Goal: Find specific page/section: Find specific page/section

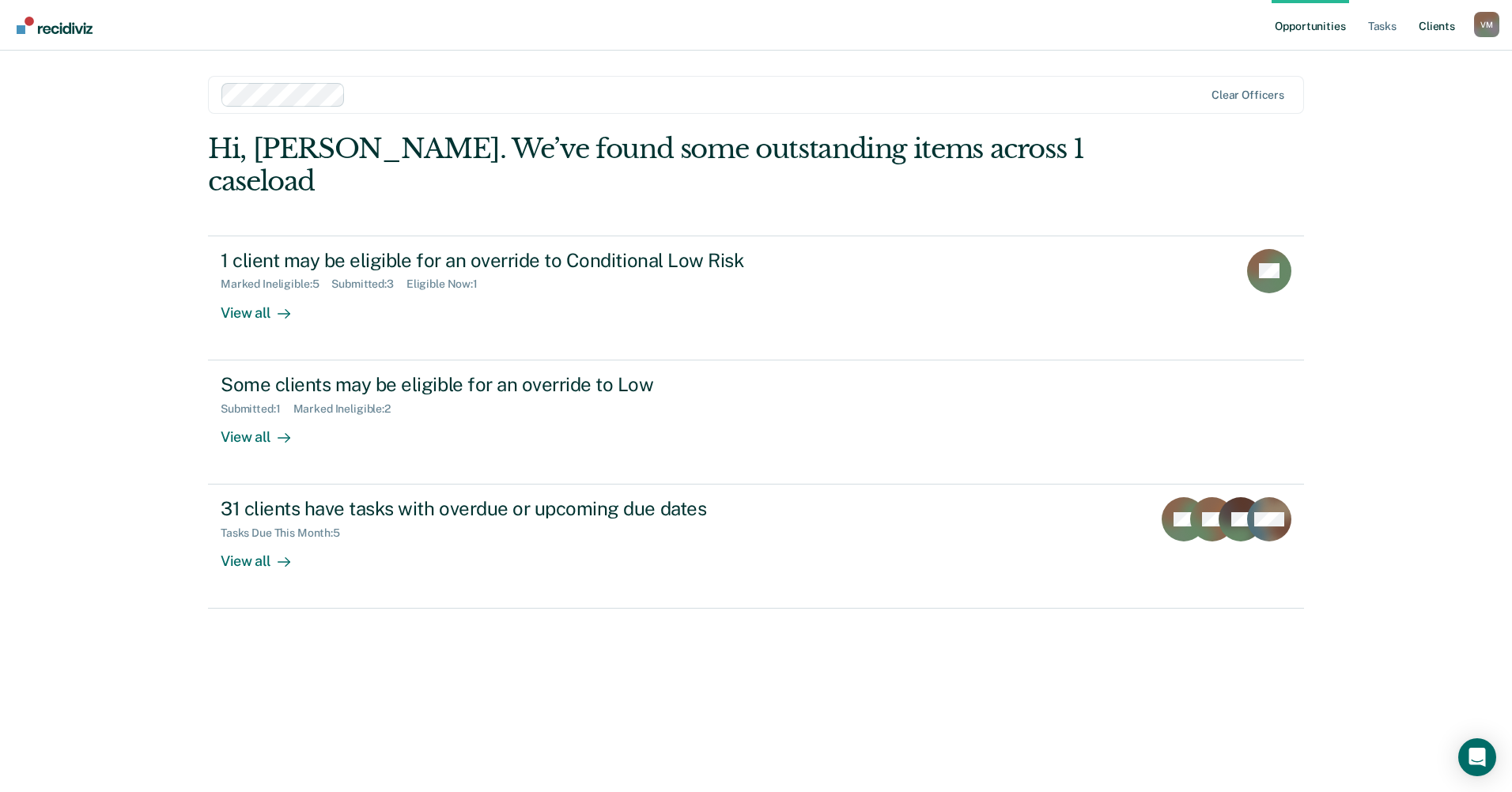
click at [1436, 28] on link "Client s" at bounding box center [1436, 25] width 42 height 50
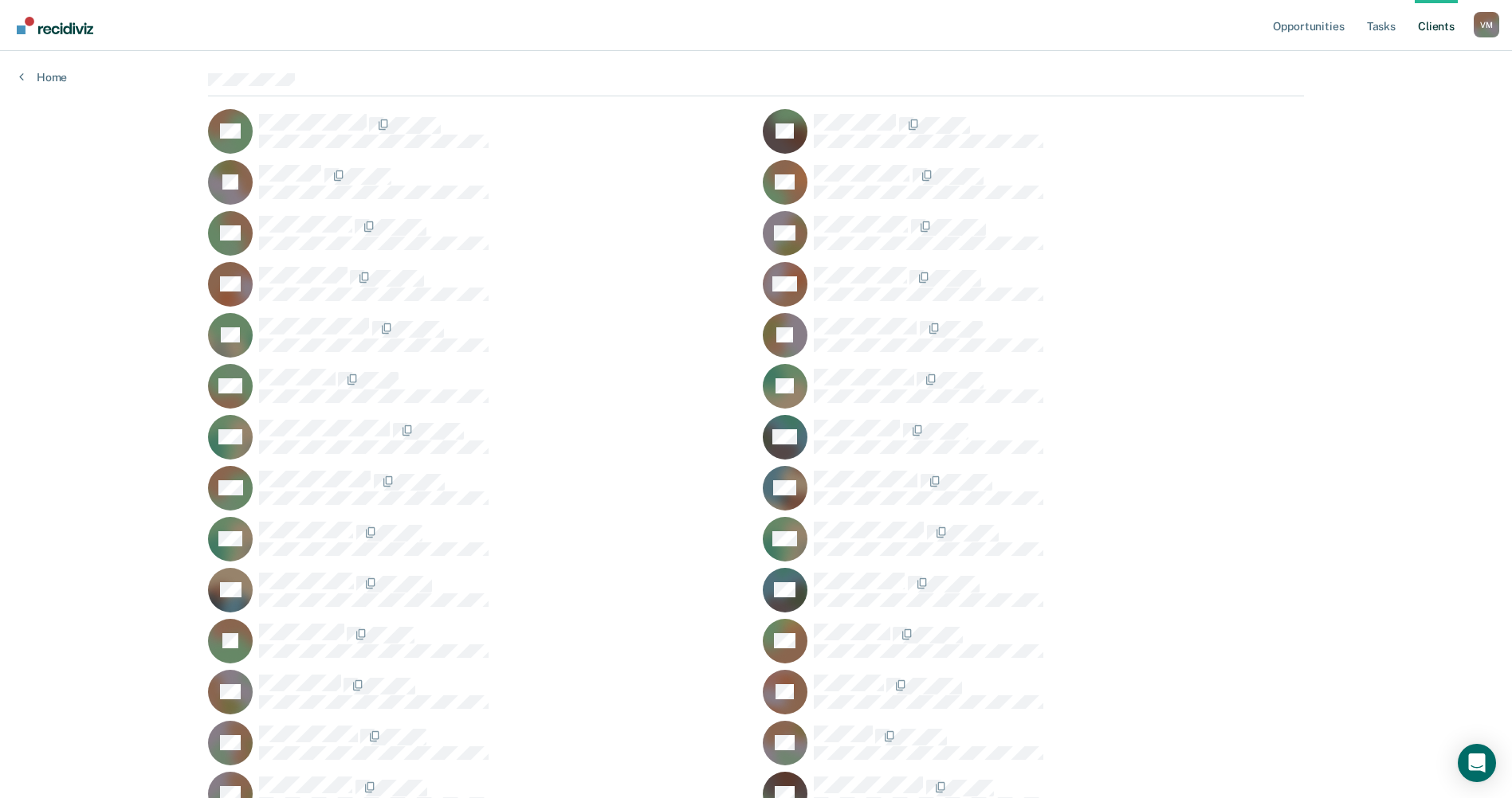
scroll to position [160, 0]
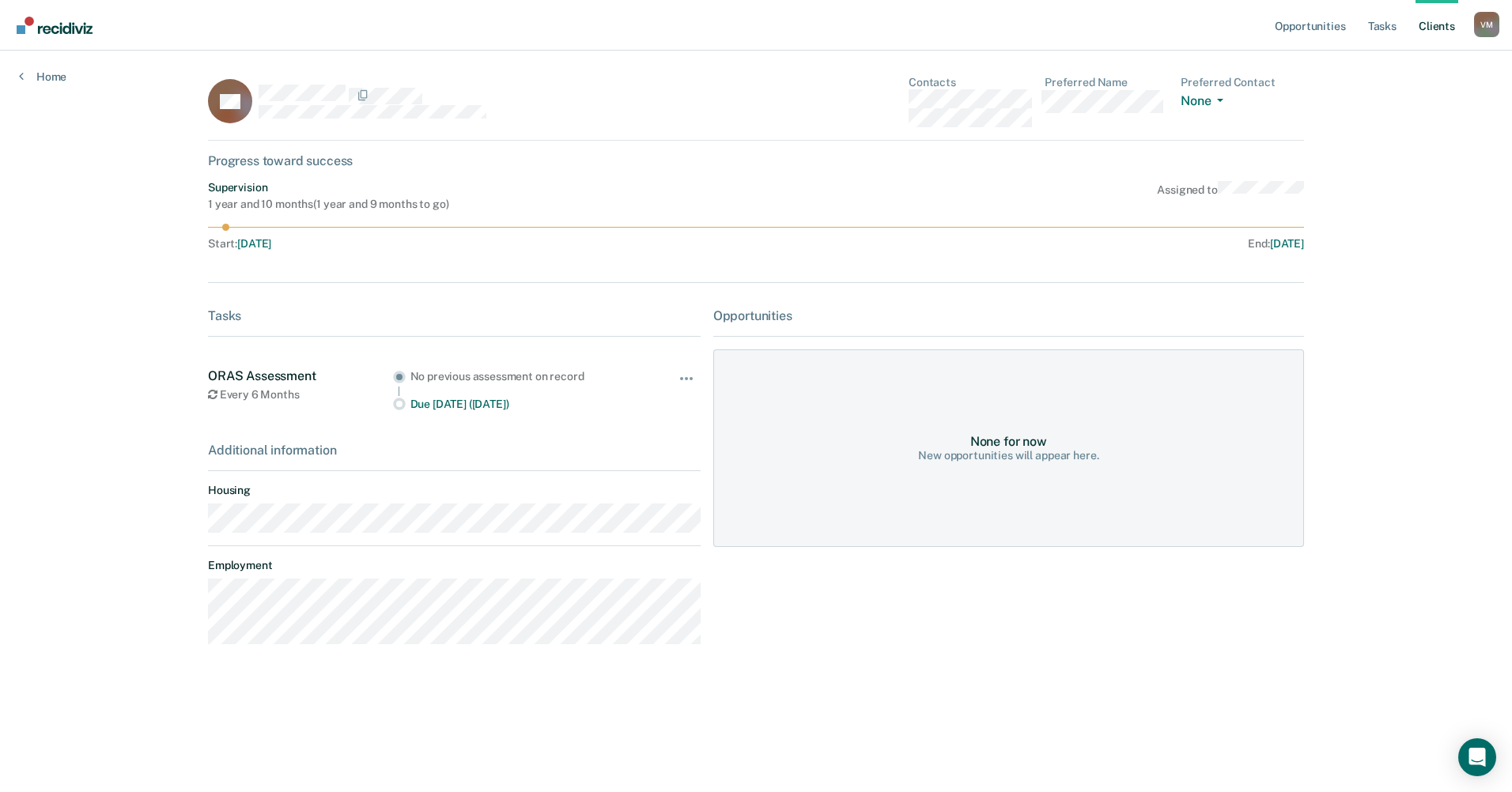
click at [13, 70] on div "Home" at bounding box center [42, 67] width 86 height 33
click at [25, 77] on link "Home" at bounding box center [42, 76] width 48 height 14
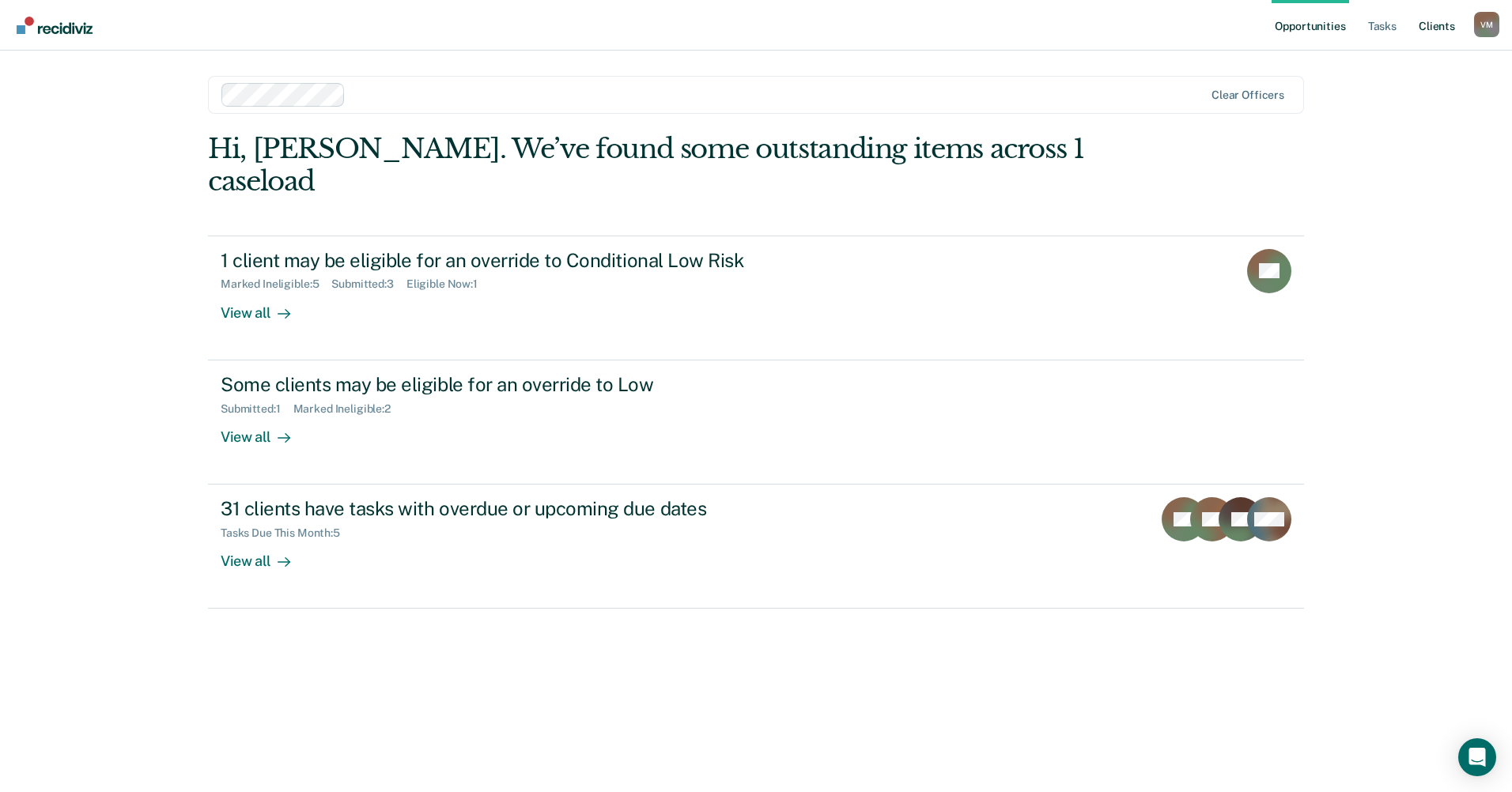
click at [1449, 20] on link "Client s" at bounding box center [1436, 25] width 42 height 50
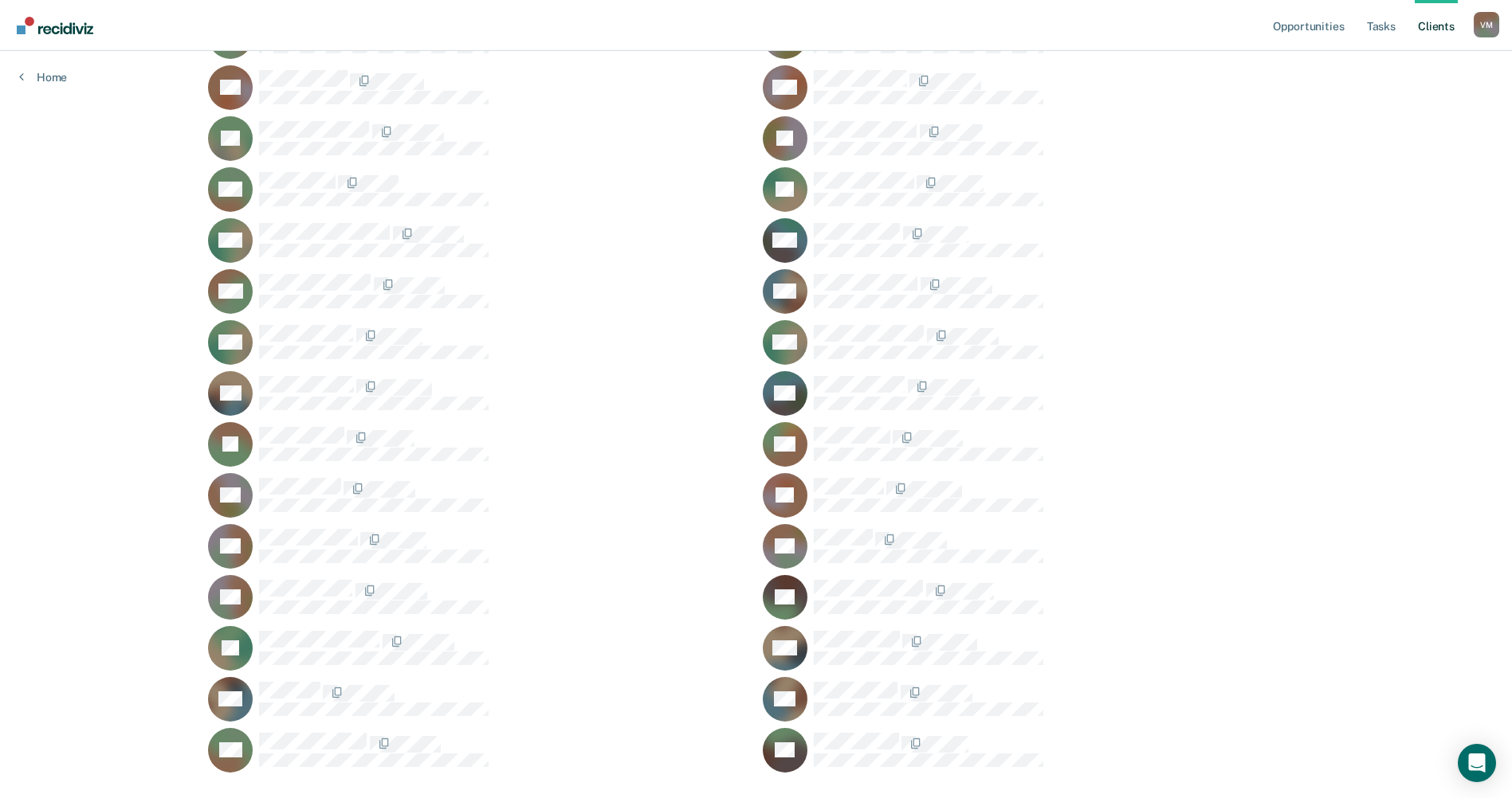
scroll to position [365, 0]
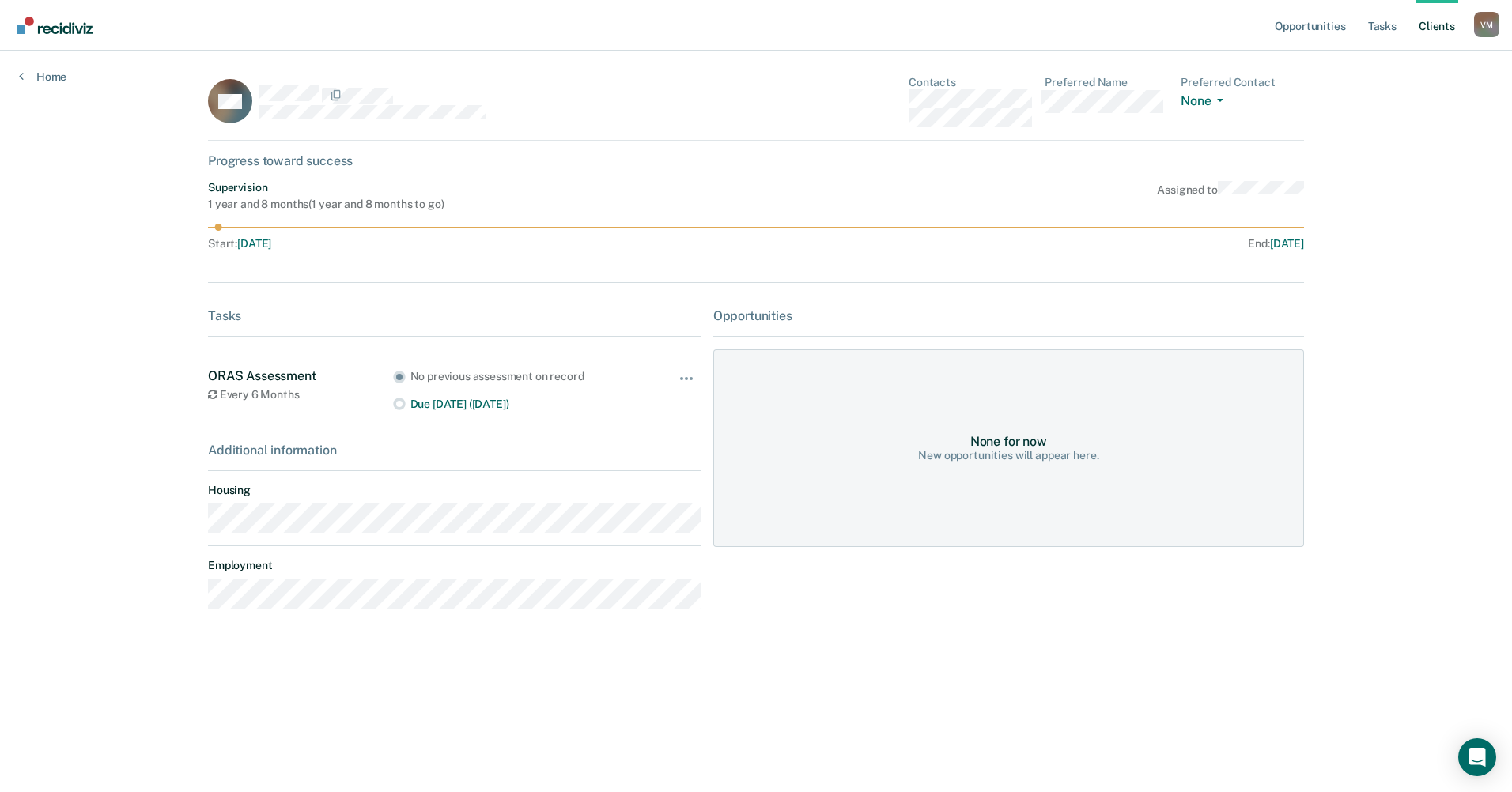
click at [206, 525] on main "TW Contacts Preferred Name Preferred Contact None Call Text Email None Progress…" at bounding box center [756, 402] width 1134 height 704
click at [42, 78] on link "Home" at bounding box center [42, 76] width 48 height 14
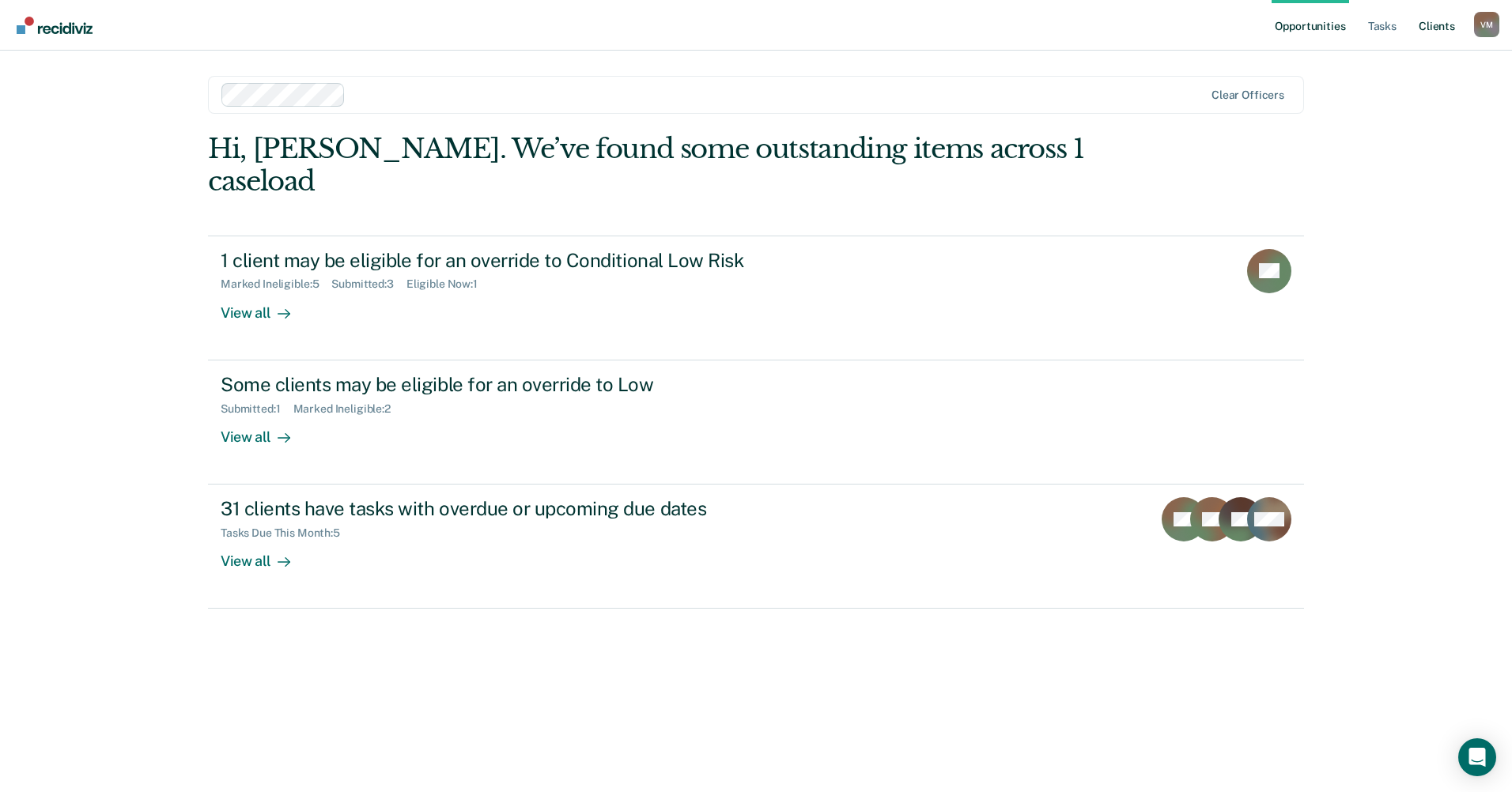
click at [1430, 29] on link "Client s" at bounding box center [1436, 25] width 42 height 50
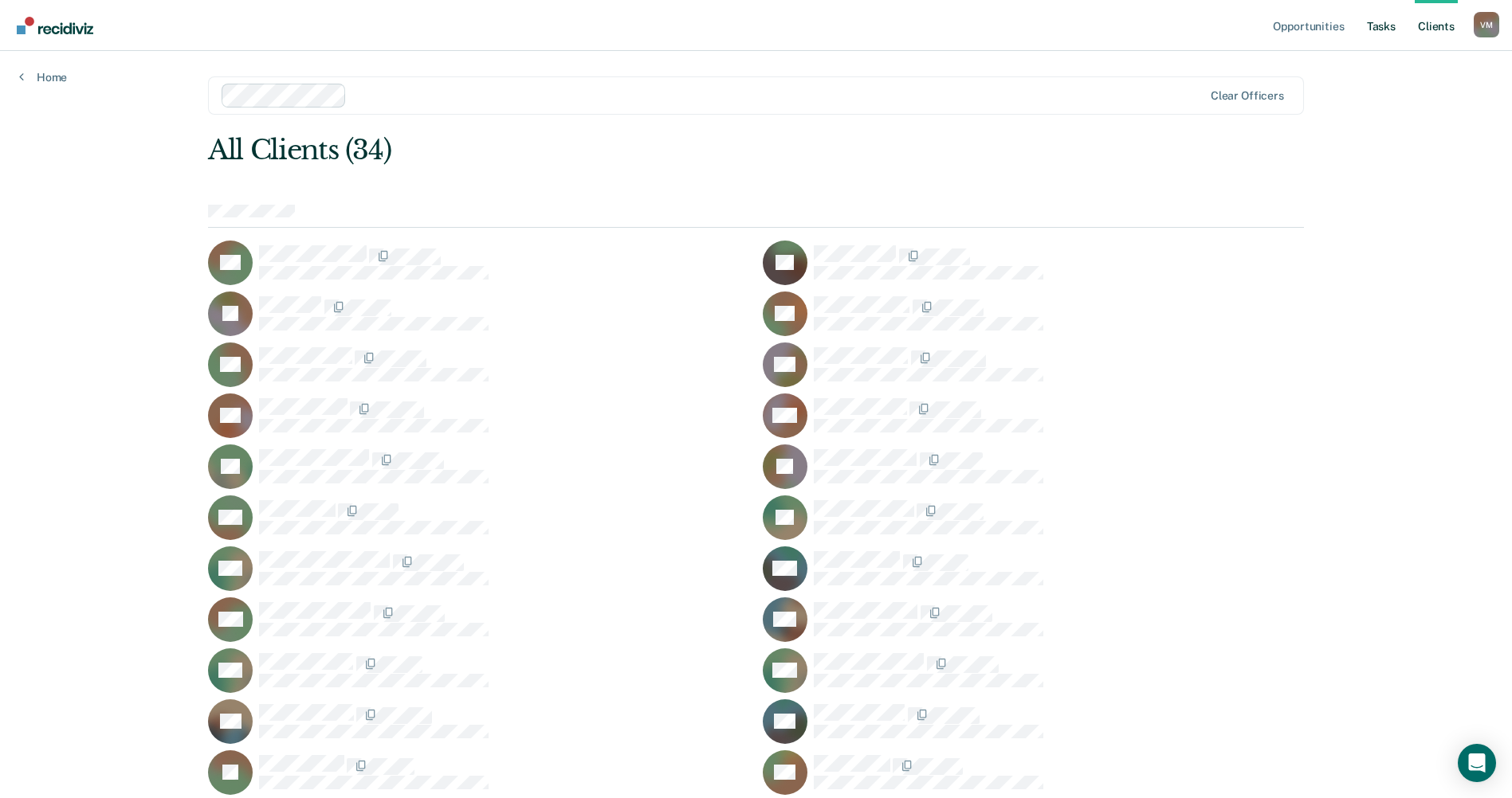
click at [1382, 30] on link "Tasks" at bounding box center [1380, 25] width 35 height 51
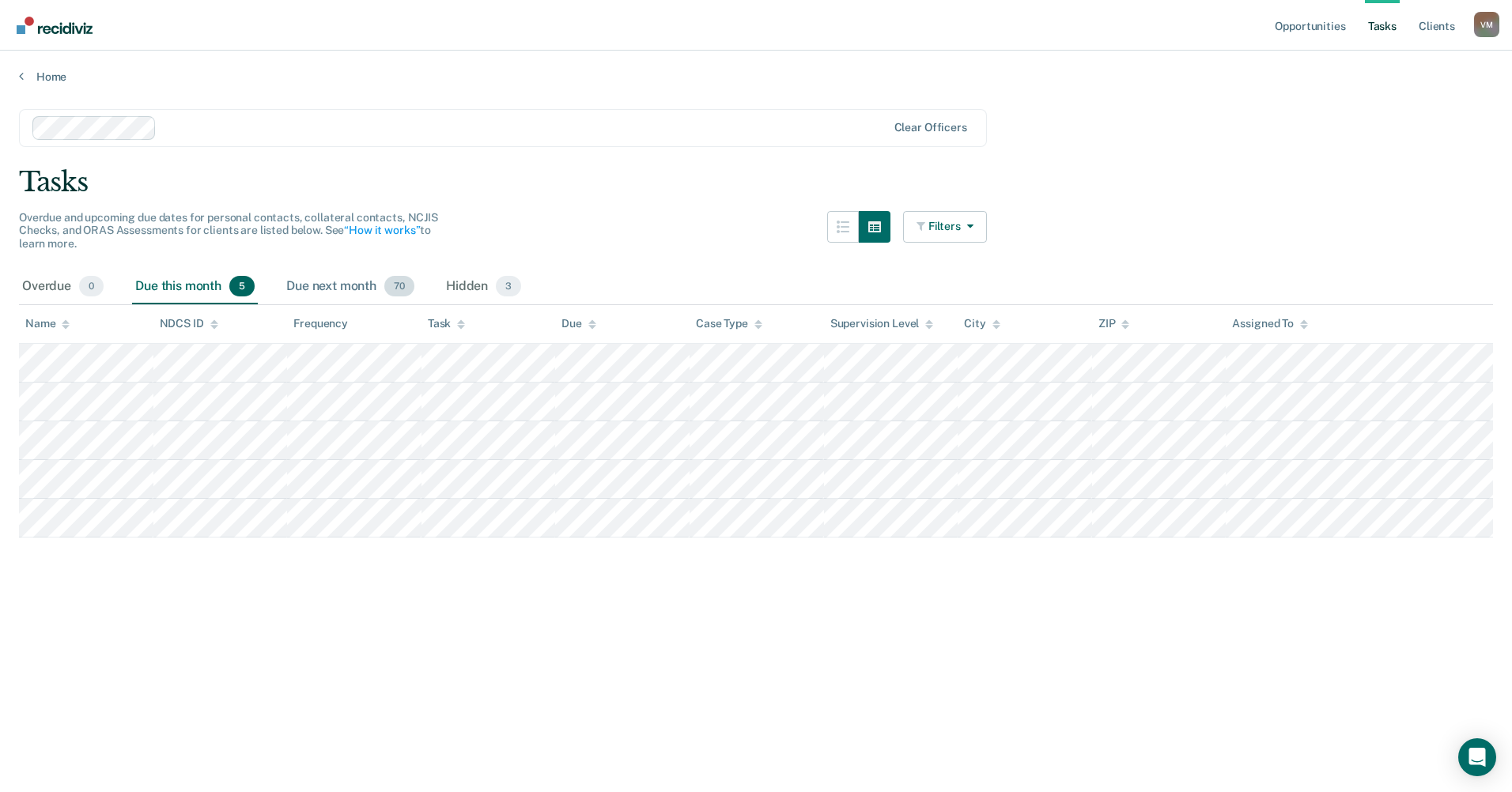
click at [338, 290] on div "Due next month 70" at bounding box center [350, 287] width 134 height 35
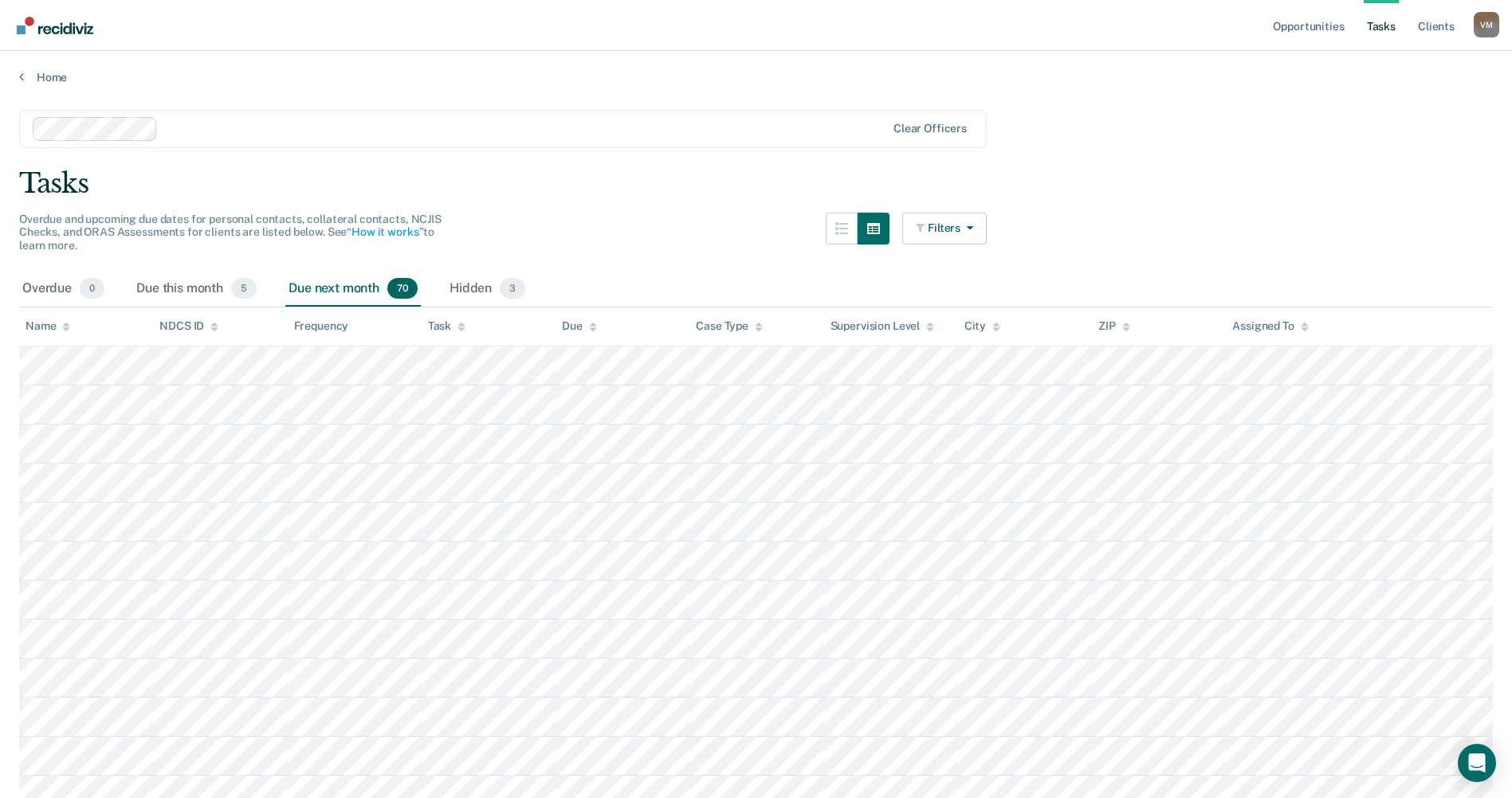
click at [65, 324] on icon at bounding box center [66, 325] width 8 height 4
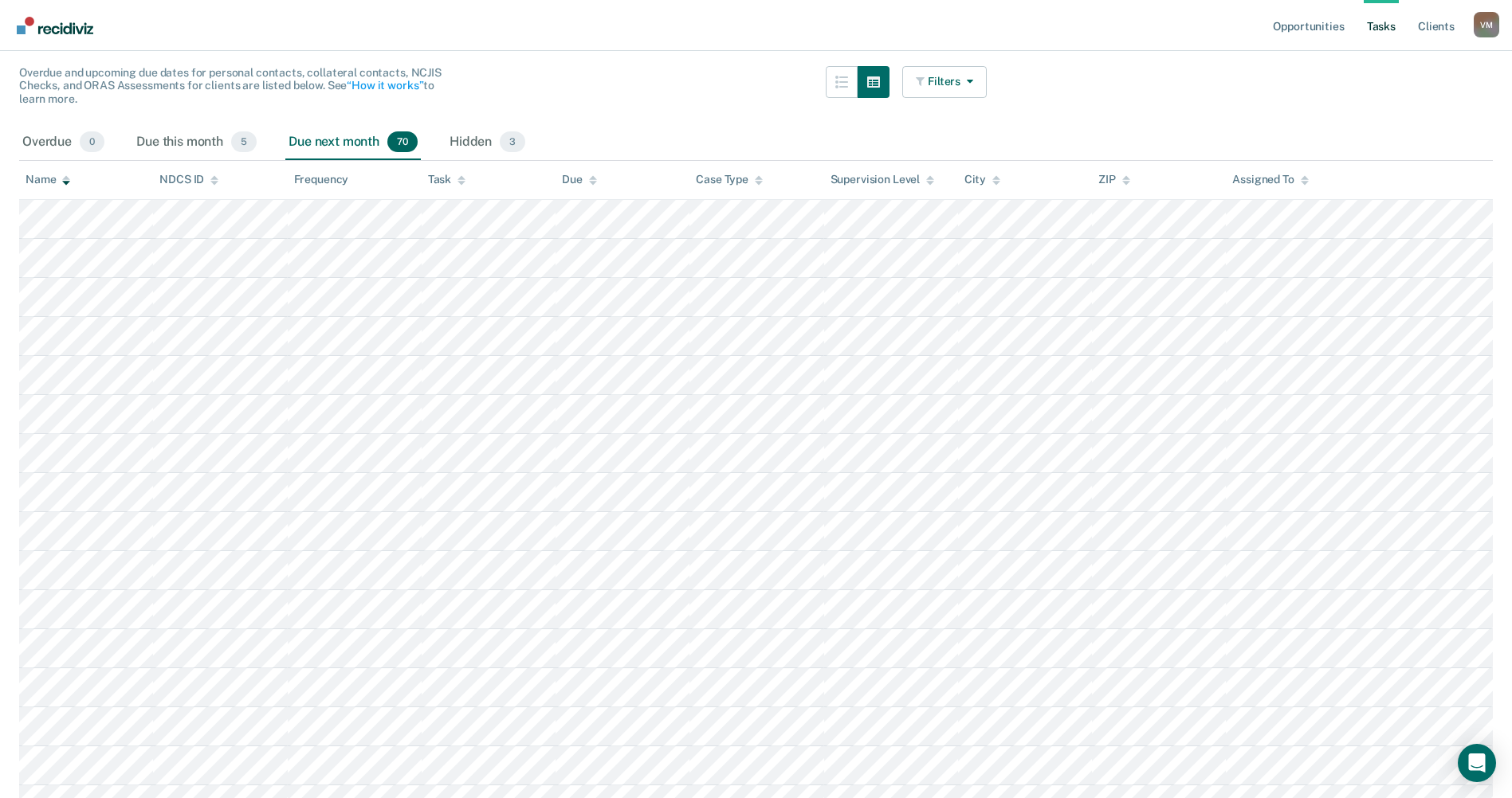
scroll to position [160, 0]
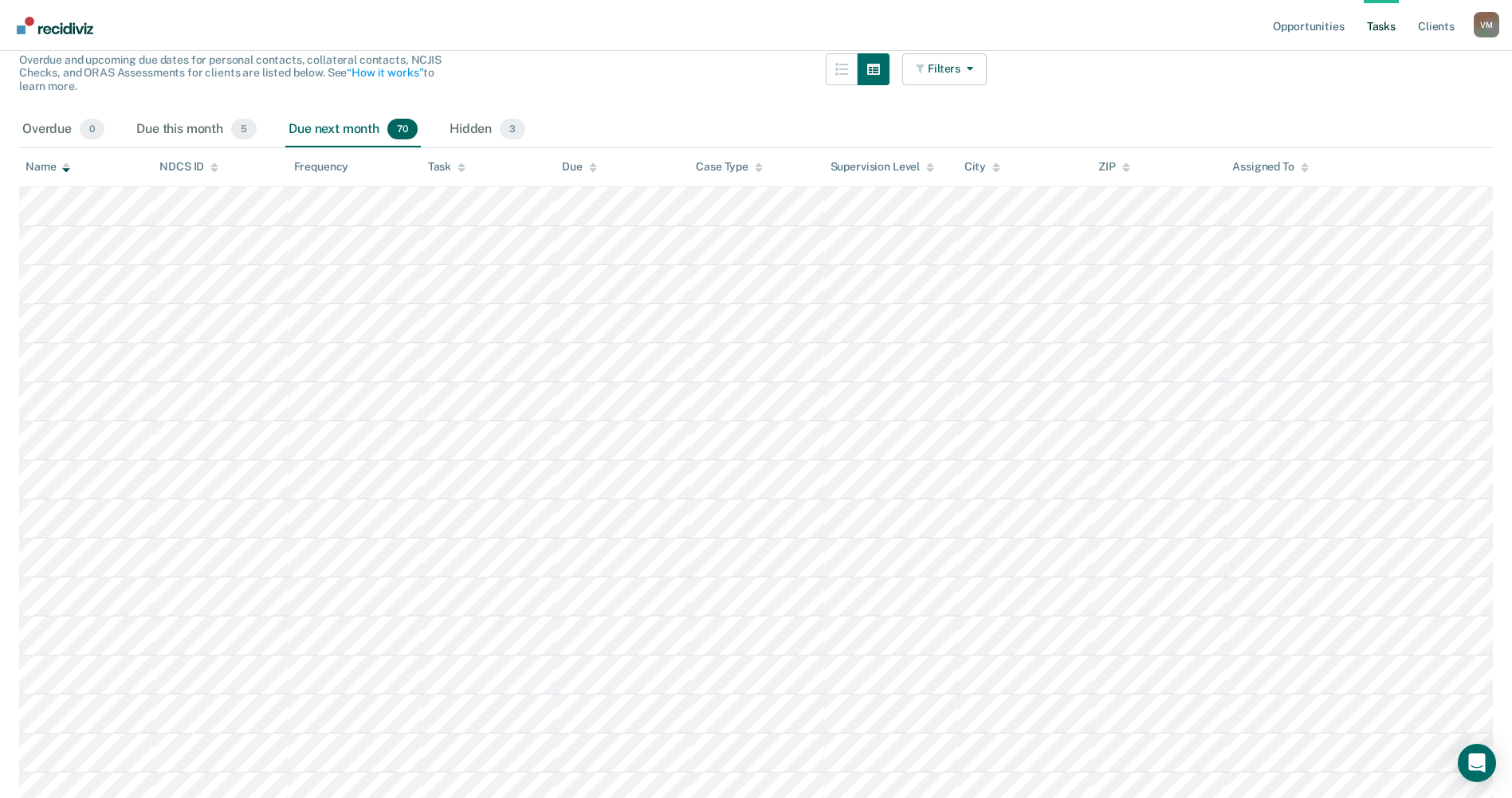
click at [930, 163] on icon at bounding box center [930, 167] width 8 height 10
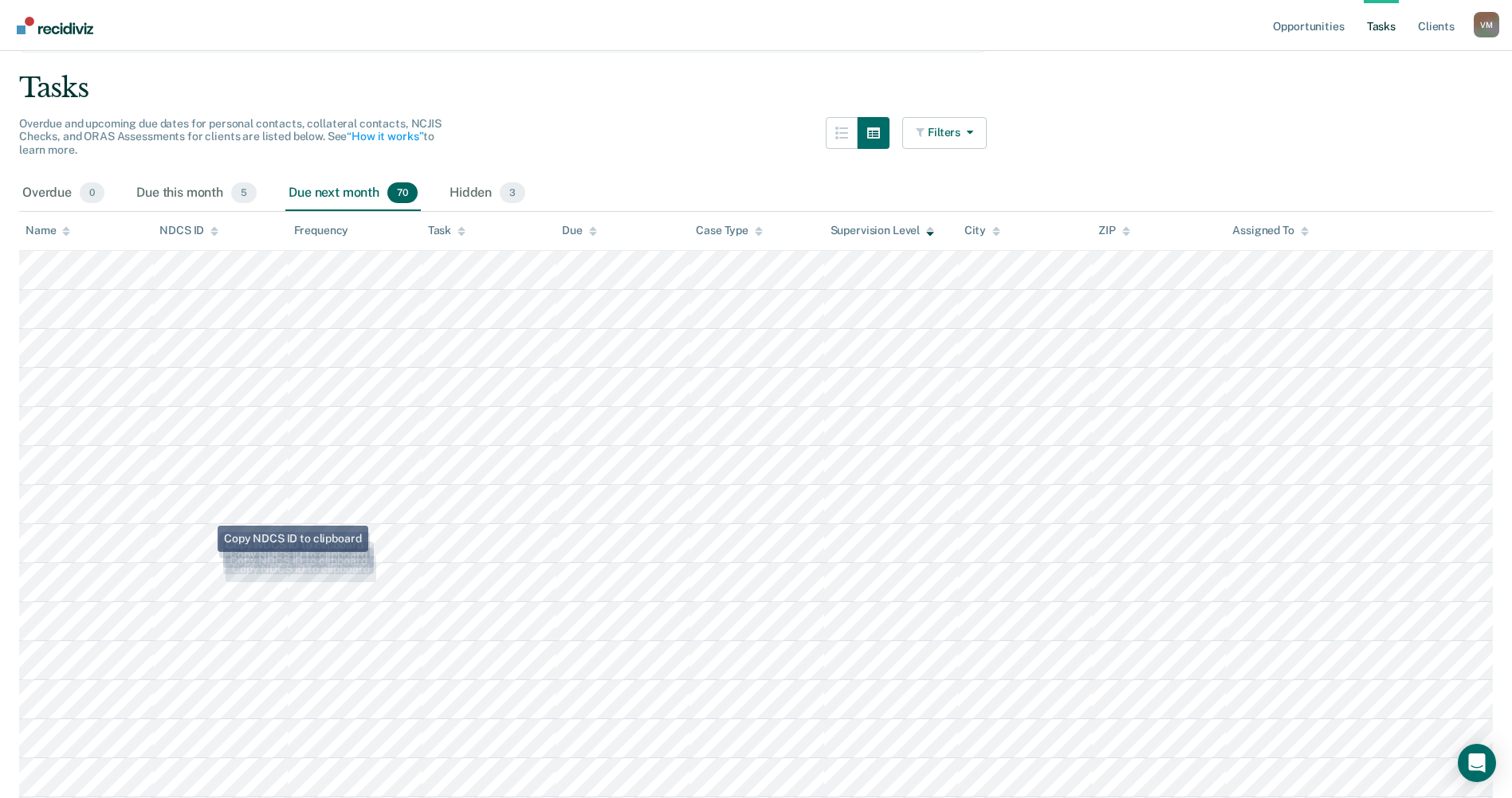
scroll to position [0, 0]
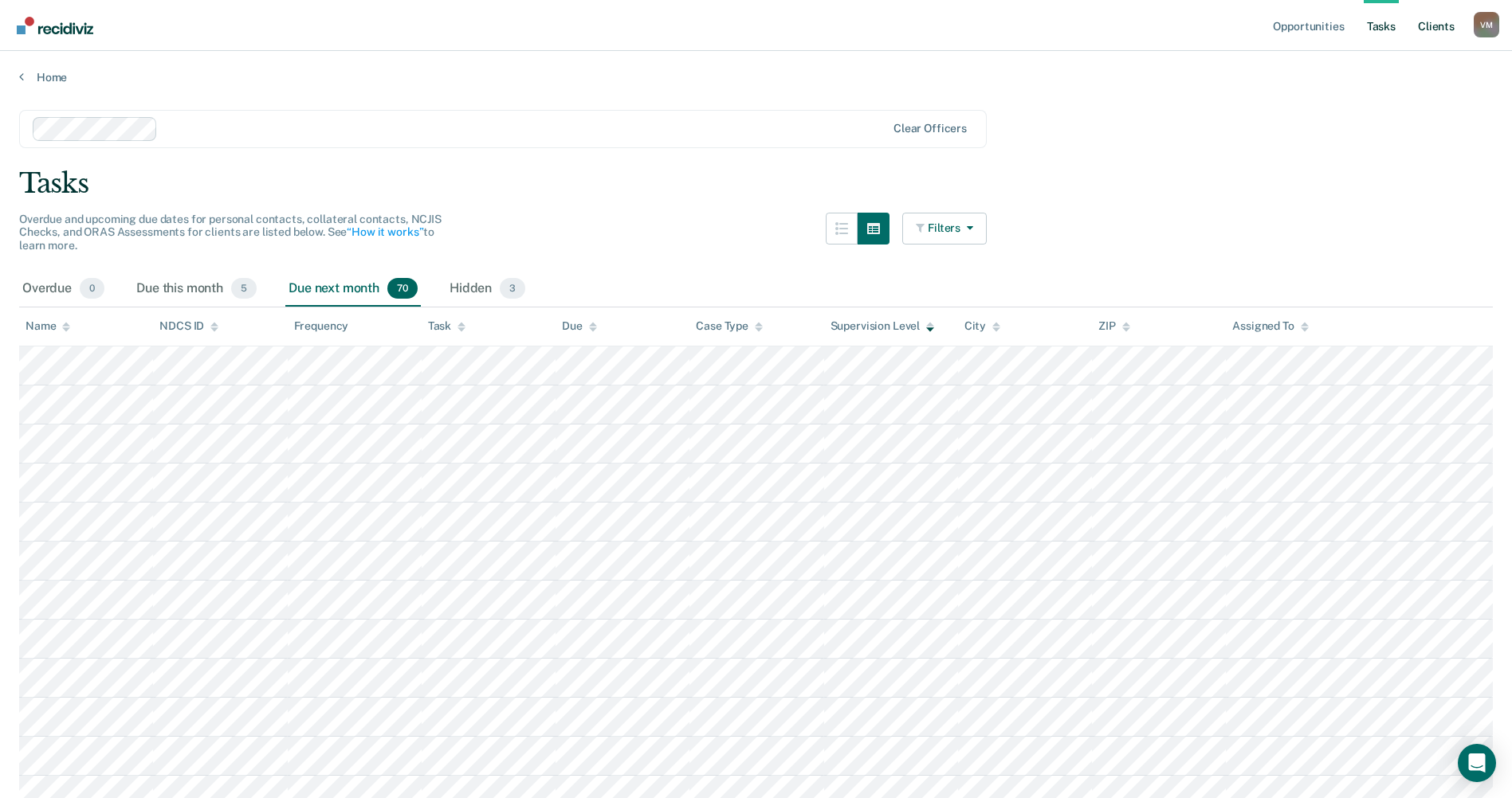
click at [1424, 24] on link "Client s" at bounding box center [1436, 25] width 43 height 51
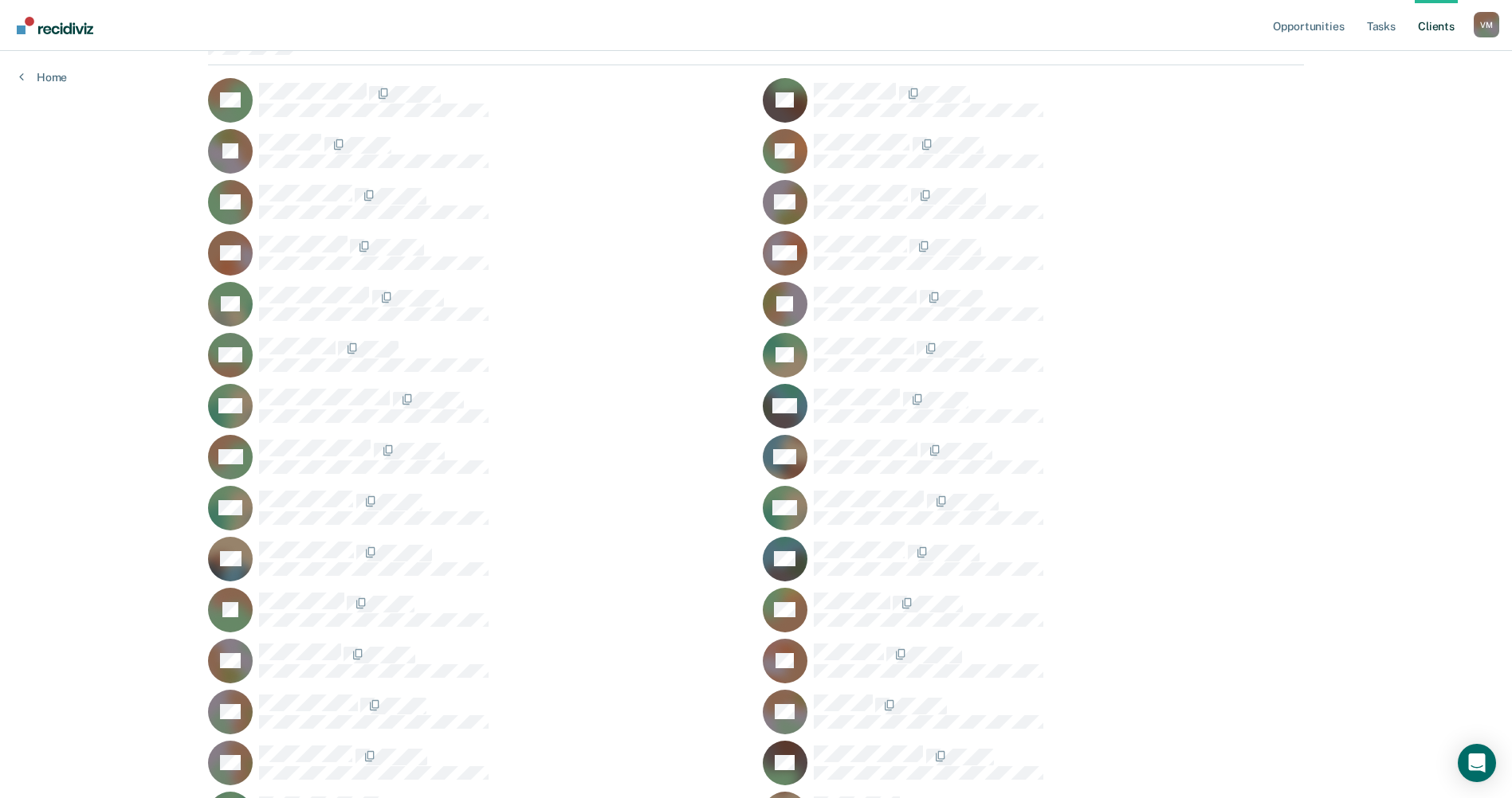
scroll to position [365, 0]
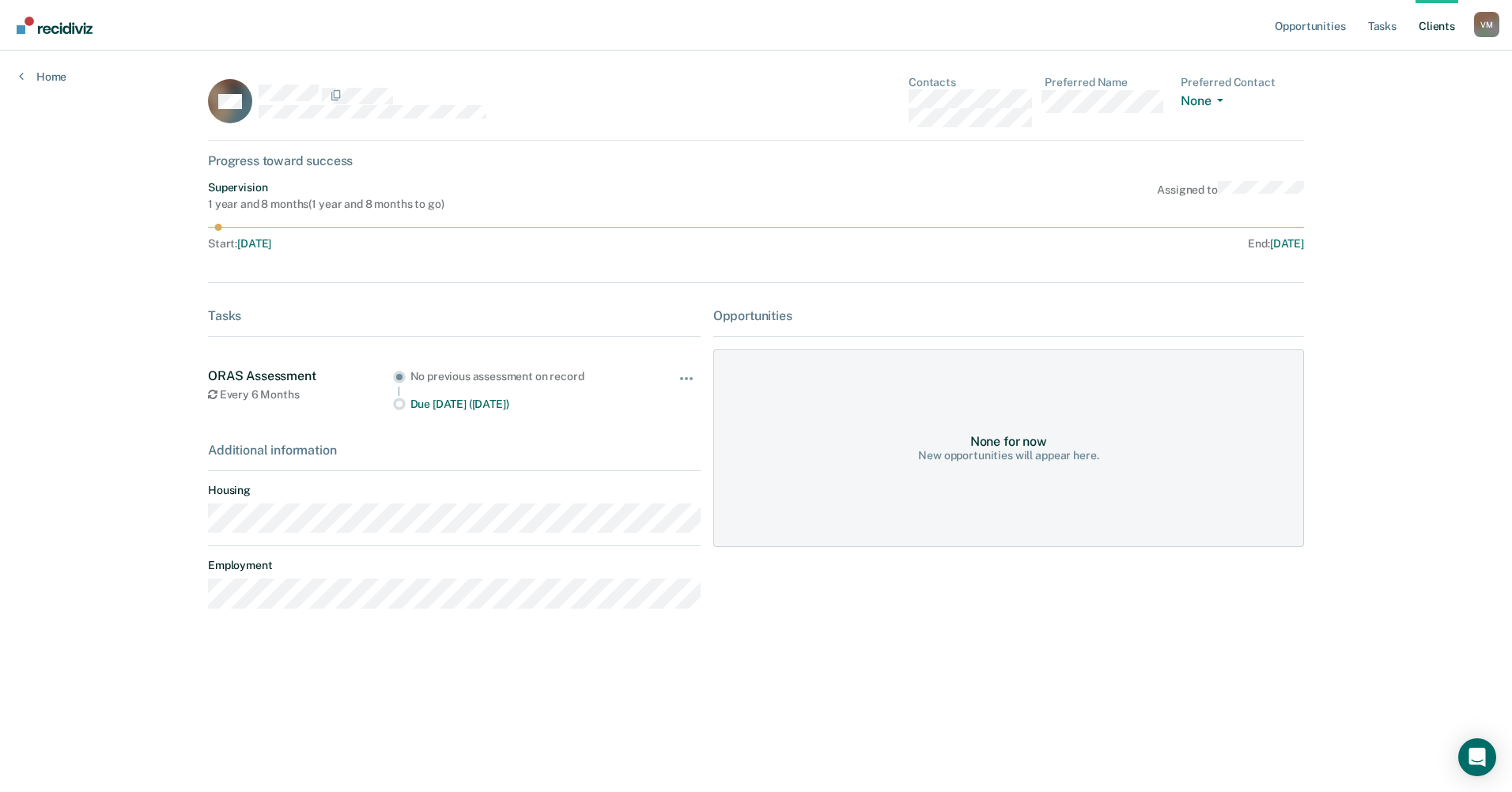
click at [1436, 30] on link "Client s" at bounding box center [1436, 25] width 42 height 50
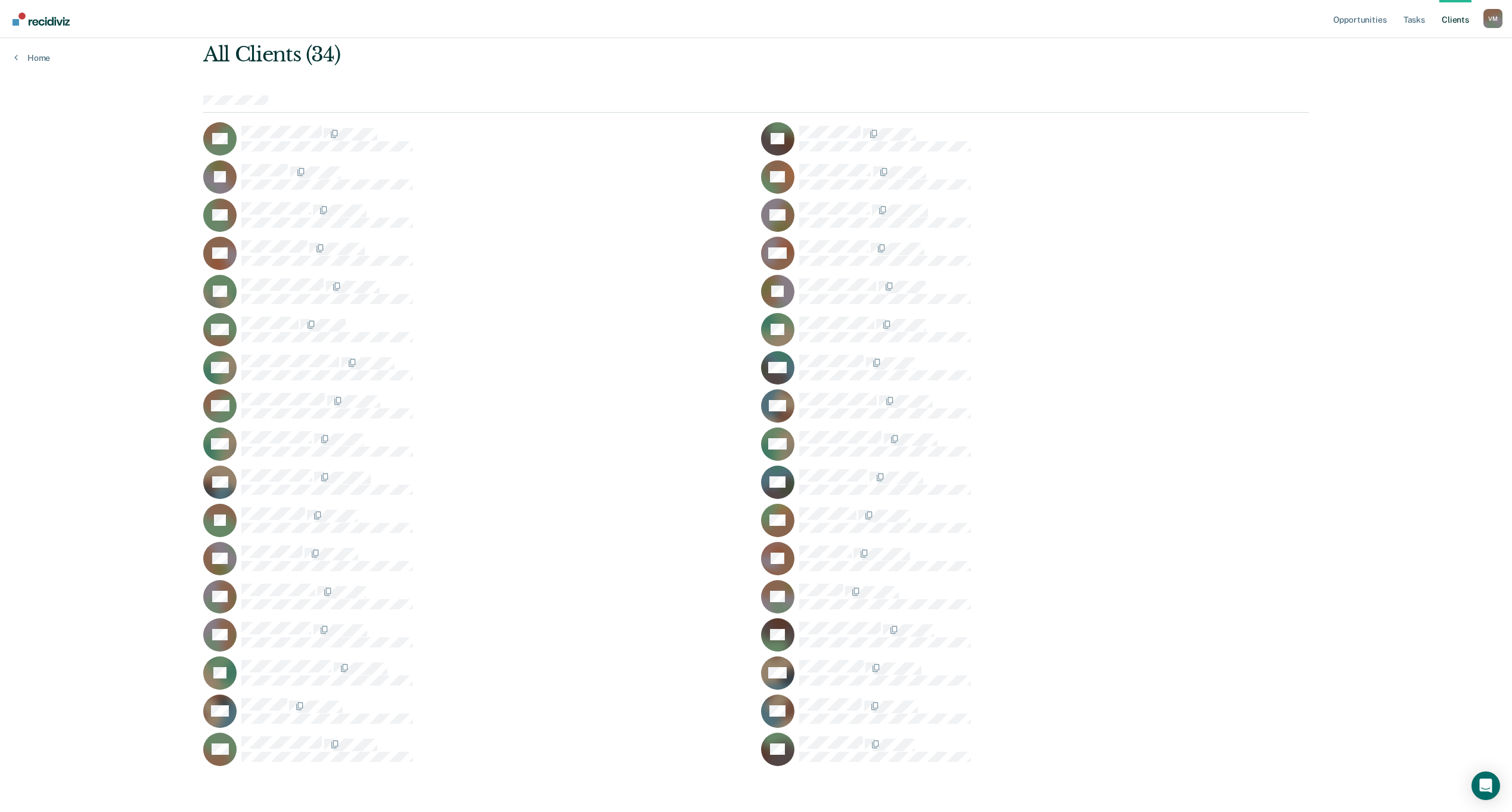
scroll to position [57, 0]
